Goal: Task Accomplishment & Management: Manage account settings

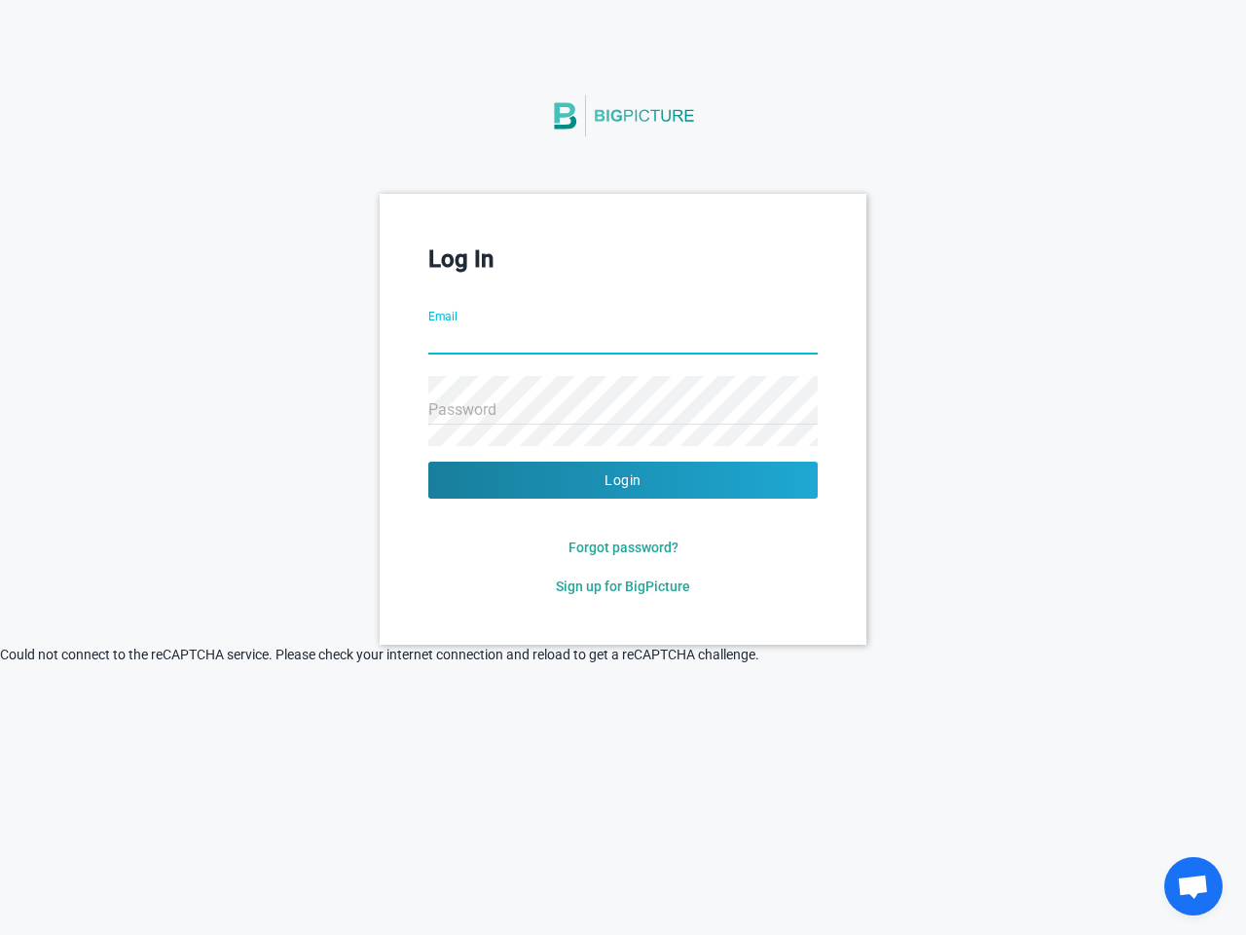
click at [623, 480] on button "Login" at bounding box center [622, 479] width 389 height 37
click at [623, 547] on span "Forgot password?" at bounding box center [624, 547] width 110 height 16
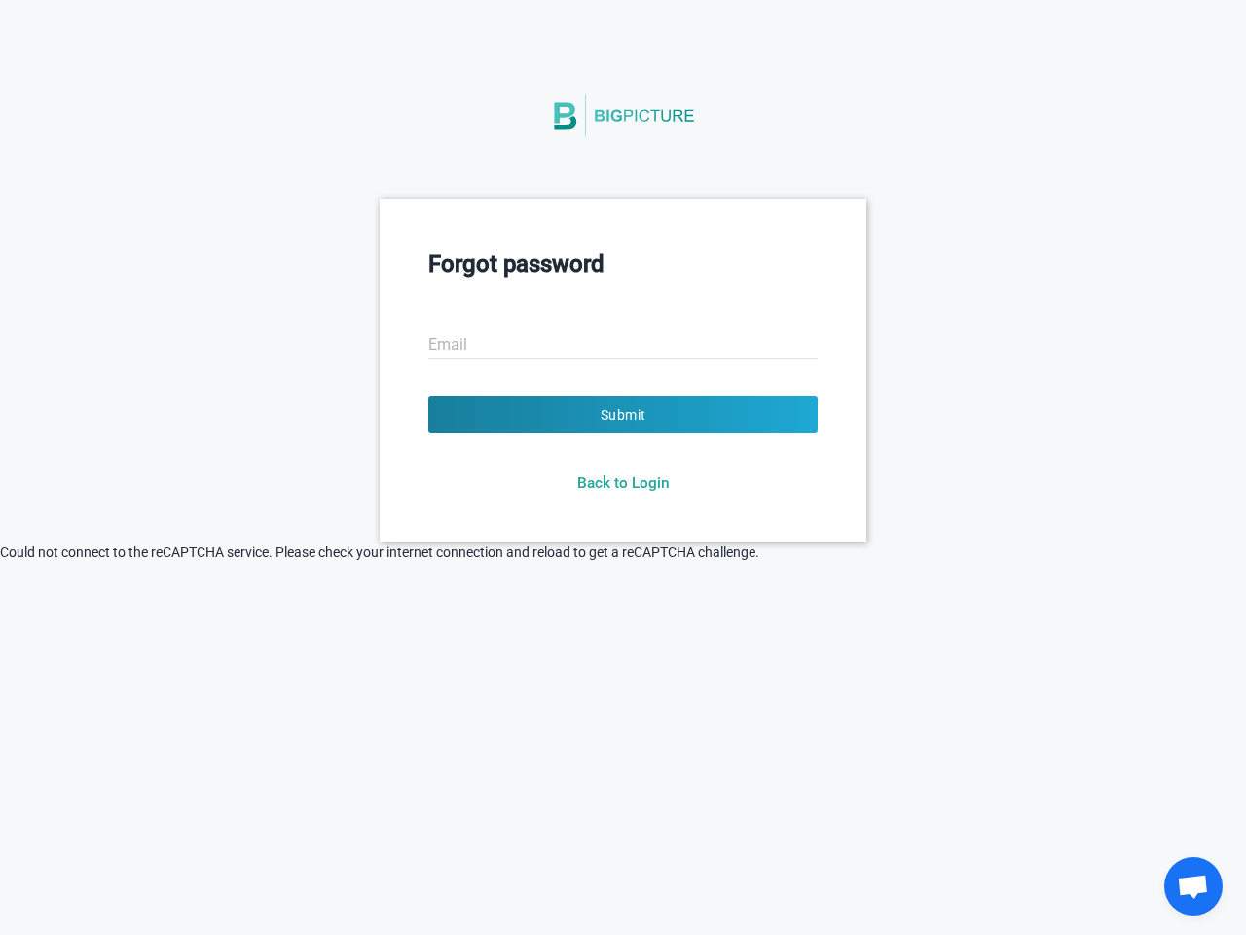
click at [623, 586] on html "Forgot password Email Submit Back to Login © 2021 Big Picture Technologies Inc.…" at bounding box center [623, 467] width 1246 height 935
click at [438, 670] on html "Forgot password Email Submit Back to Login © 2021 Big Picture Technologies Inc.…" at bounding box center [623, 467] width 1246 height 935
click at [678, 717] on html "Forgot password Email Submit Back to Login © 2021 Big Picture Technologies Inc.…" at bounding box center [623, 467] width 1246 height 935
click at [792, 717] on html "Forgot password Email Submit Back to Login © 2021 Big Picture Technologies Inc.…" at bounding box center [623, 467] width 1246 height 935
click at [1194, 886] on span "Open chat" at bounding box center [1193, 887] width 32 height 27
